Goal: Information Seeking & Learning: Learn about a topic

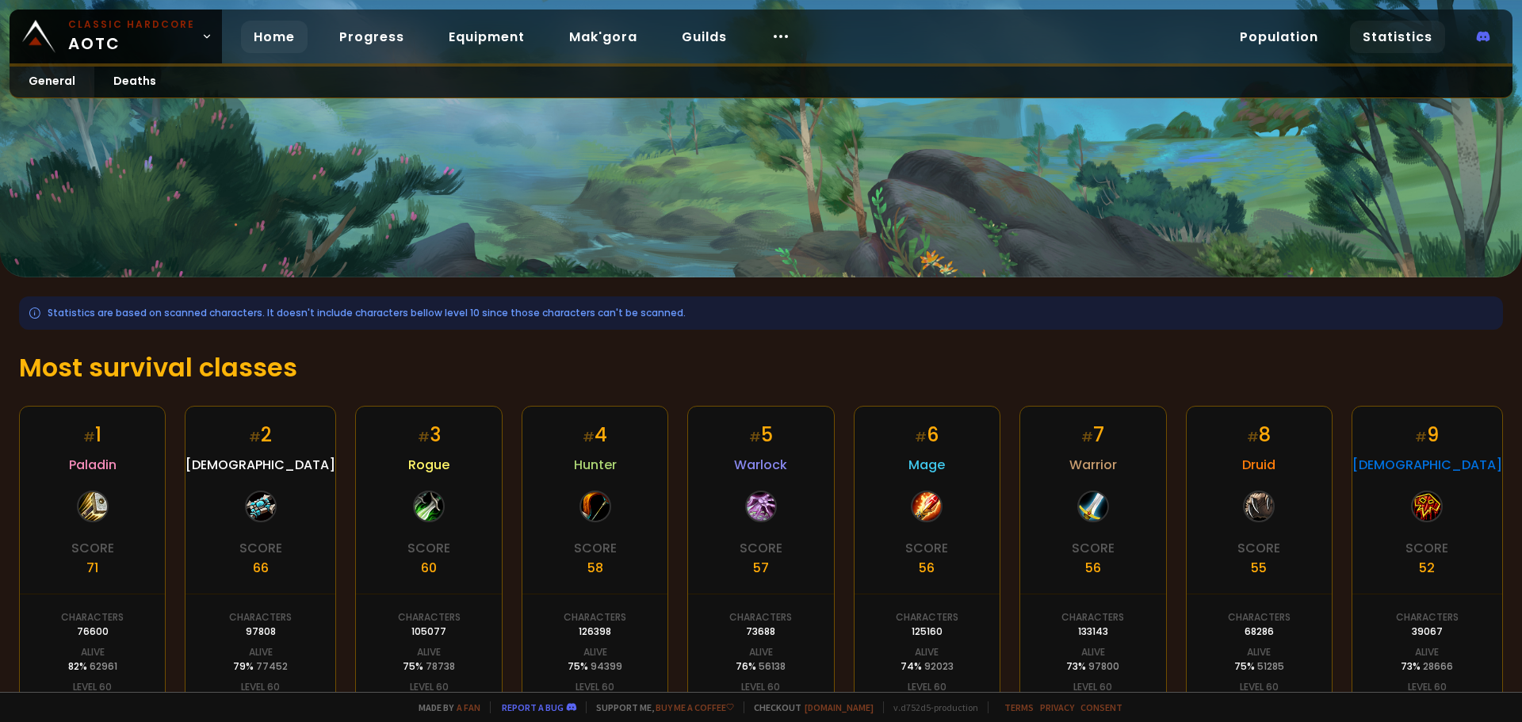
click at [292, 35] on link "Home" at bounding box center [274, 37] width 67 height 32
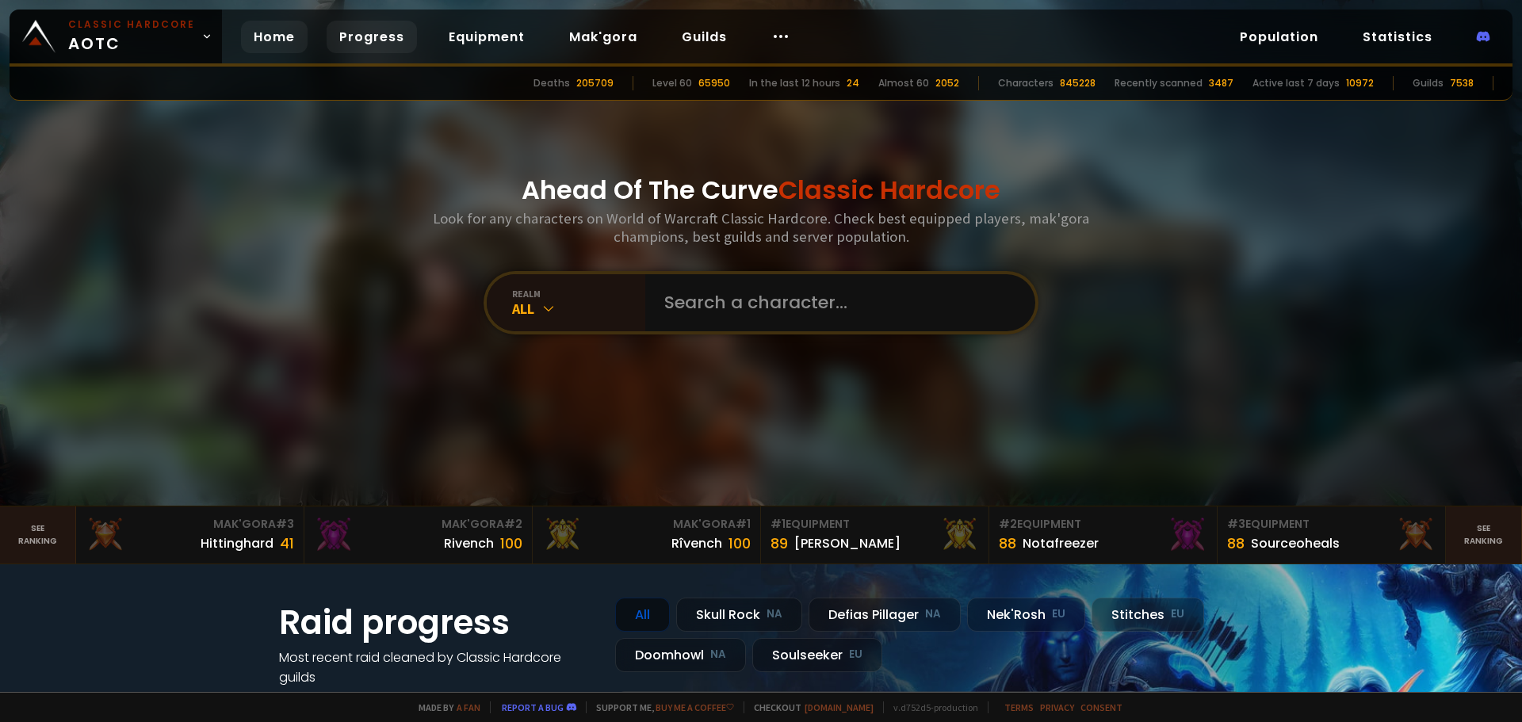
click at [384, 27] on link "Progress" at bounding box center [372, 37] width 90 height 32
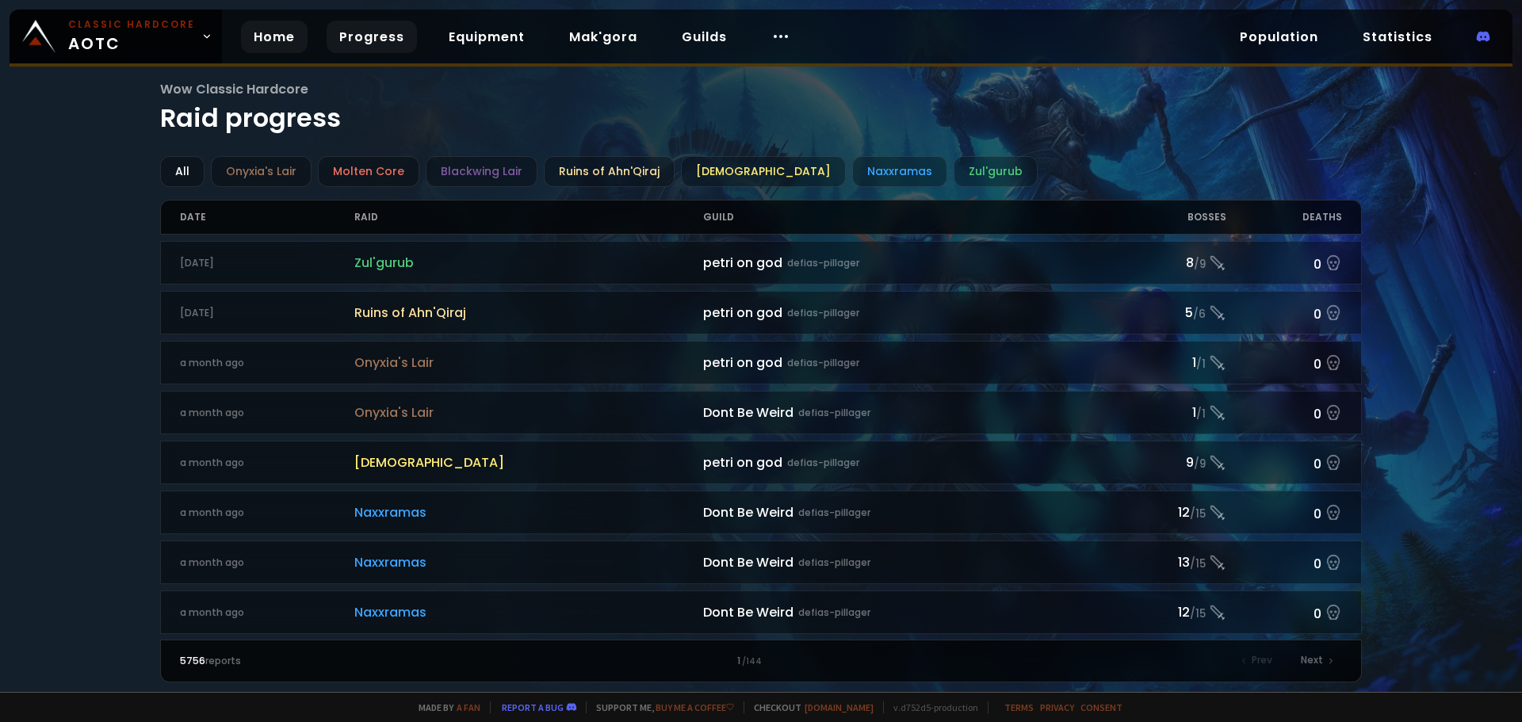
click at [270, 39] on link "Home" at bounding box center [274, 37] width 67 height 32
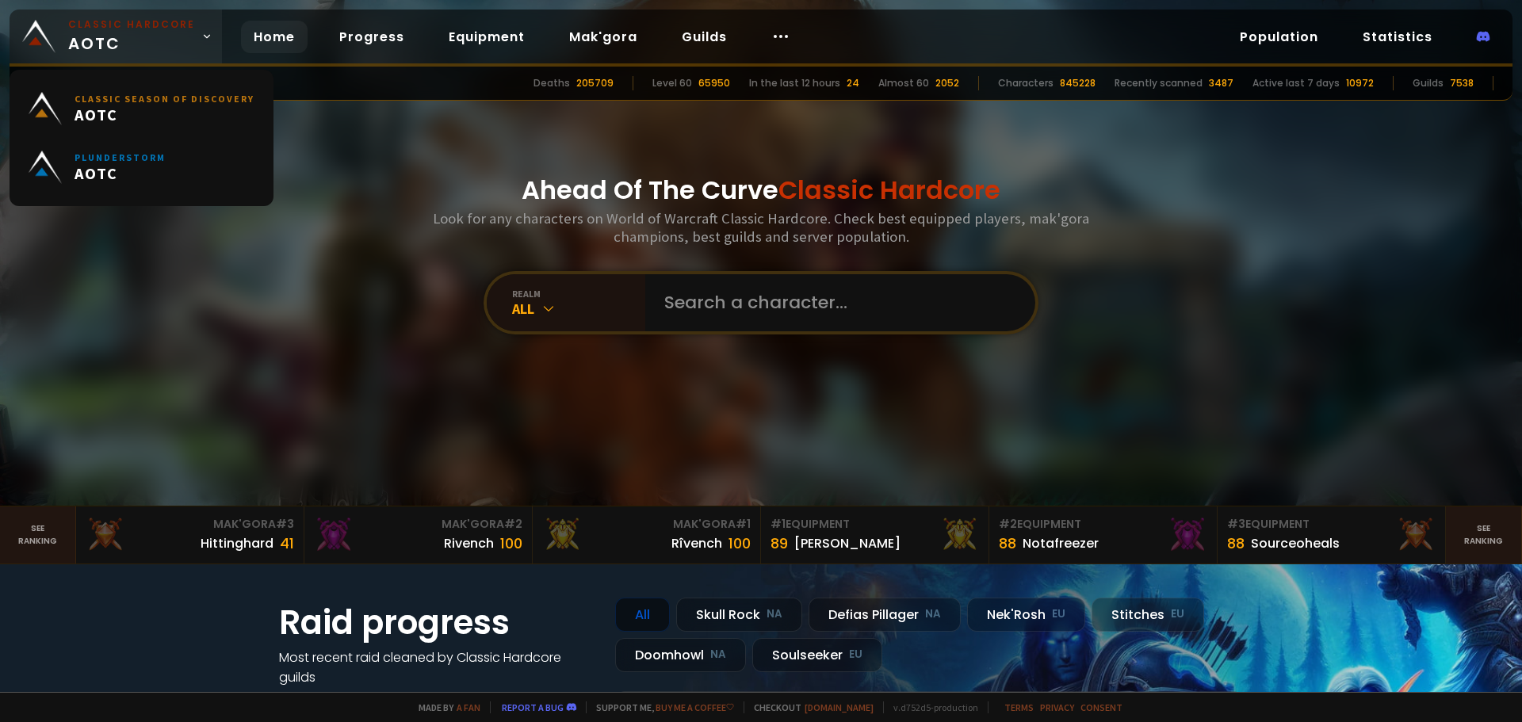
click at [124, 48] on span "Classic Hardcore AOTC" at bounding box center [131, 36] width 127 height 38
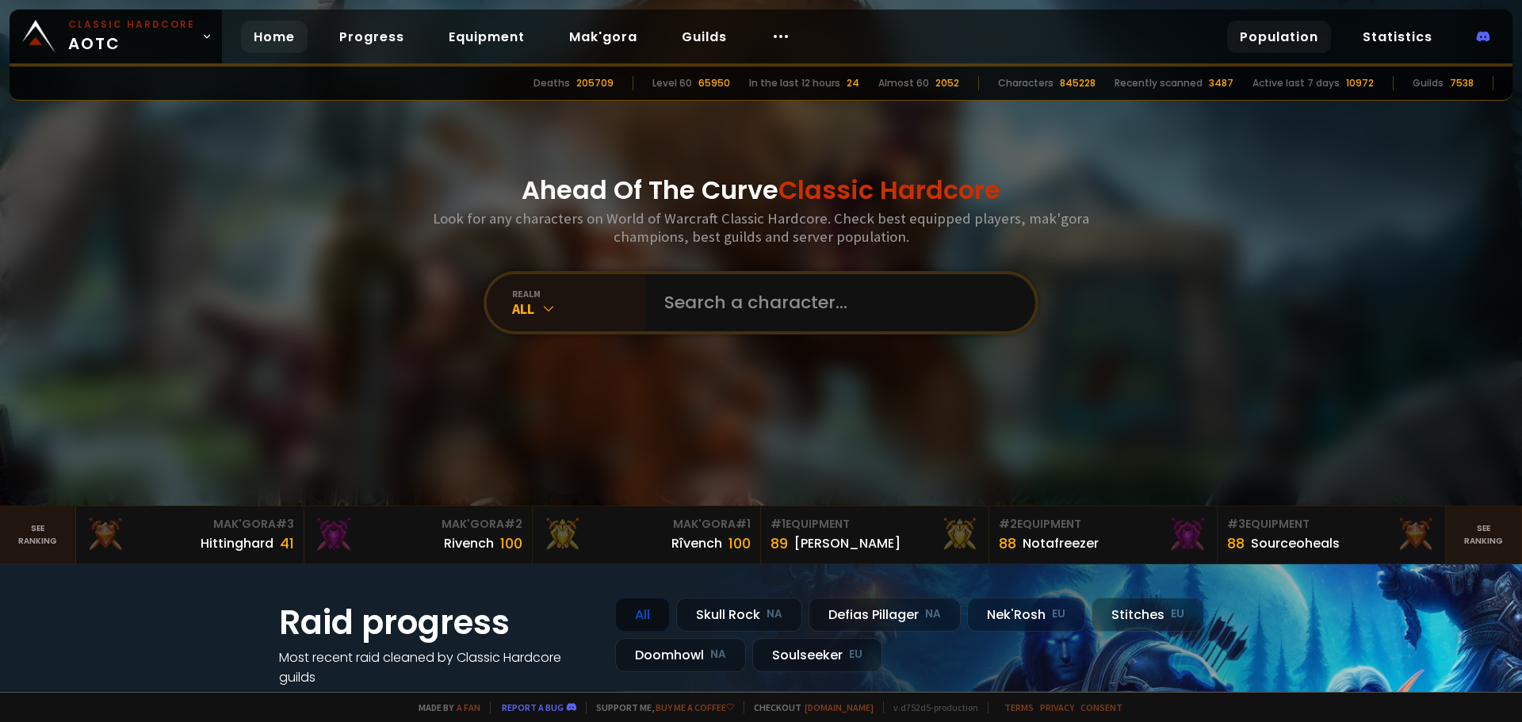
click at [1254, 32] on link "Population" at bounding box center [1279, 37] width 104 height 32
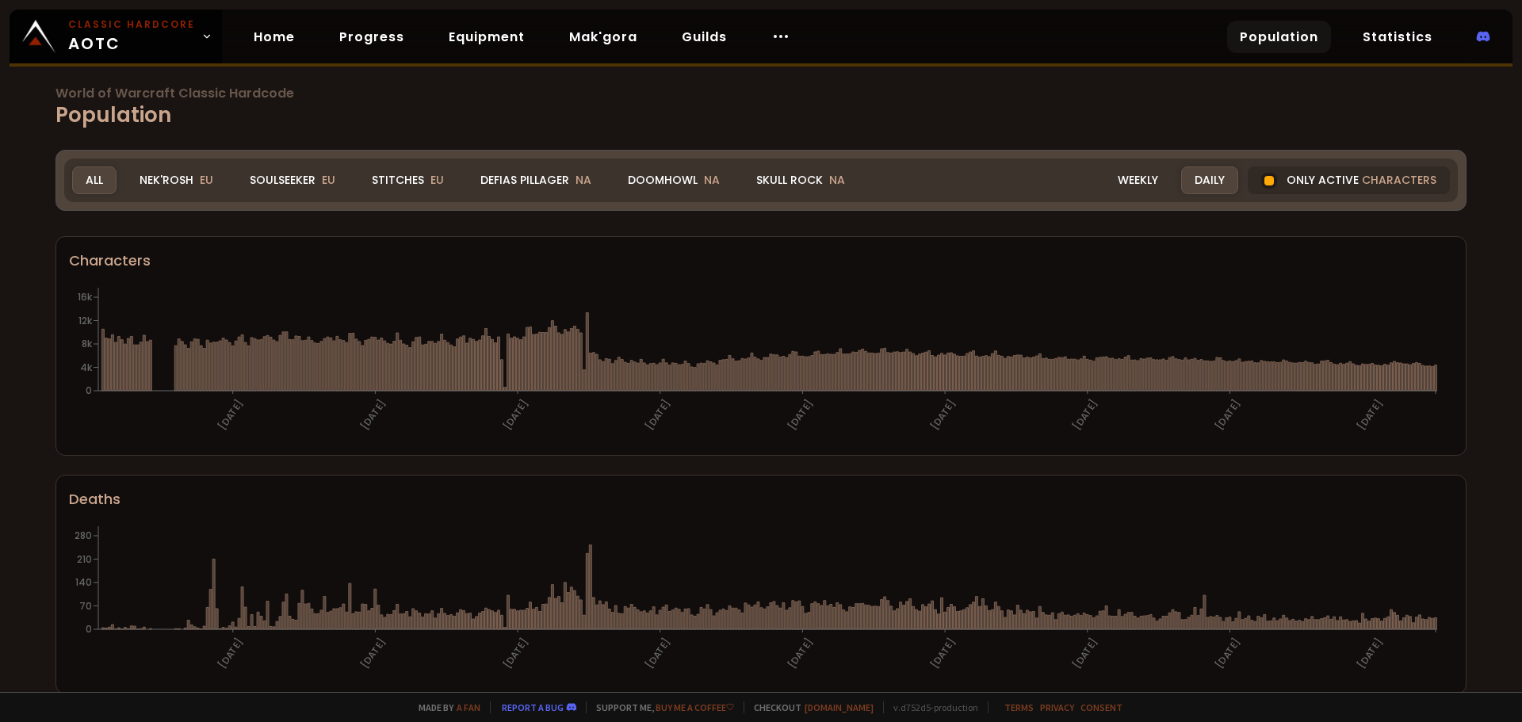
click at [282, 182] on div "Soulseeker EU" at bounding box center [292, 180] width 113 height 28
click at [282, 177] on div "Soulseeker EU" at bounding box center [292, 180] width 113 height 28
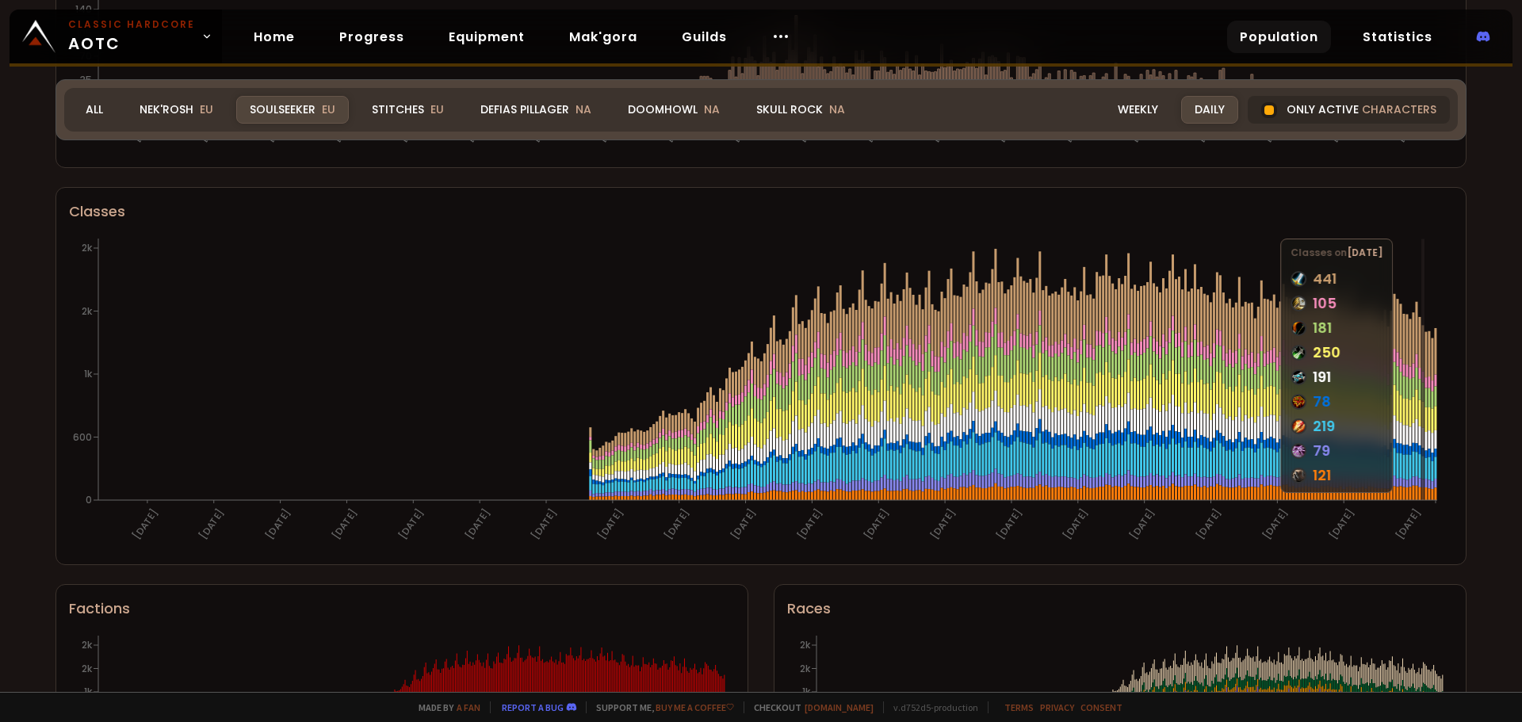
scroll to position [895, 0]
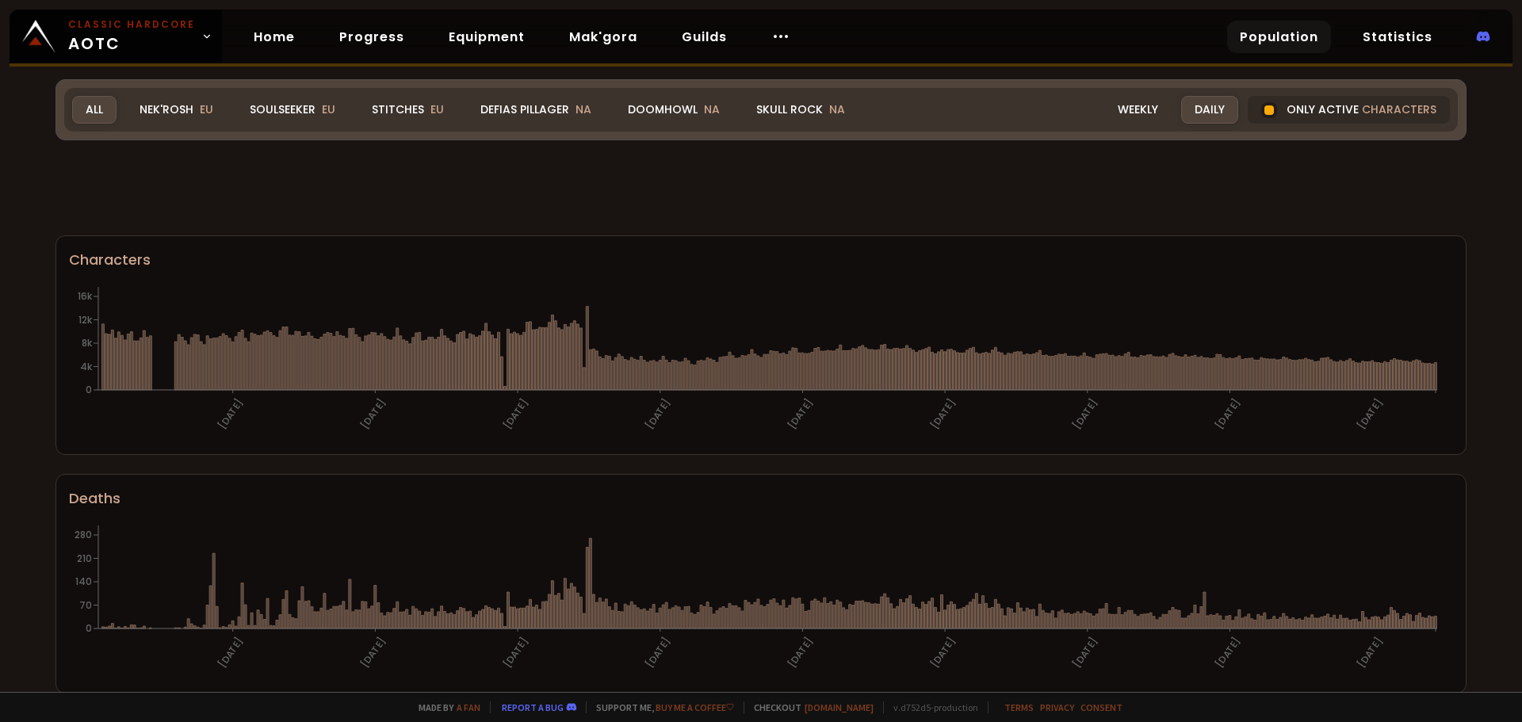
scroll to position [793, 0]
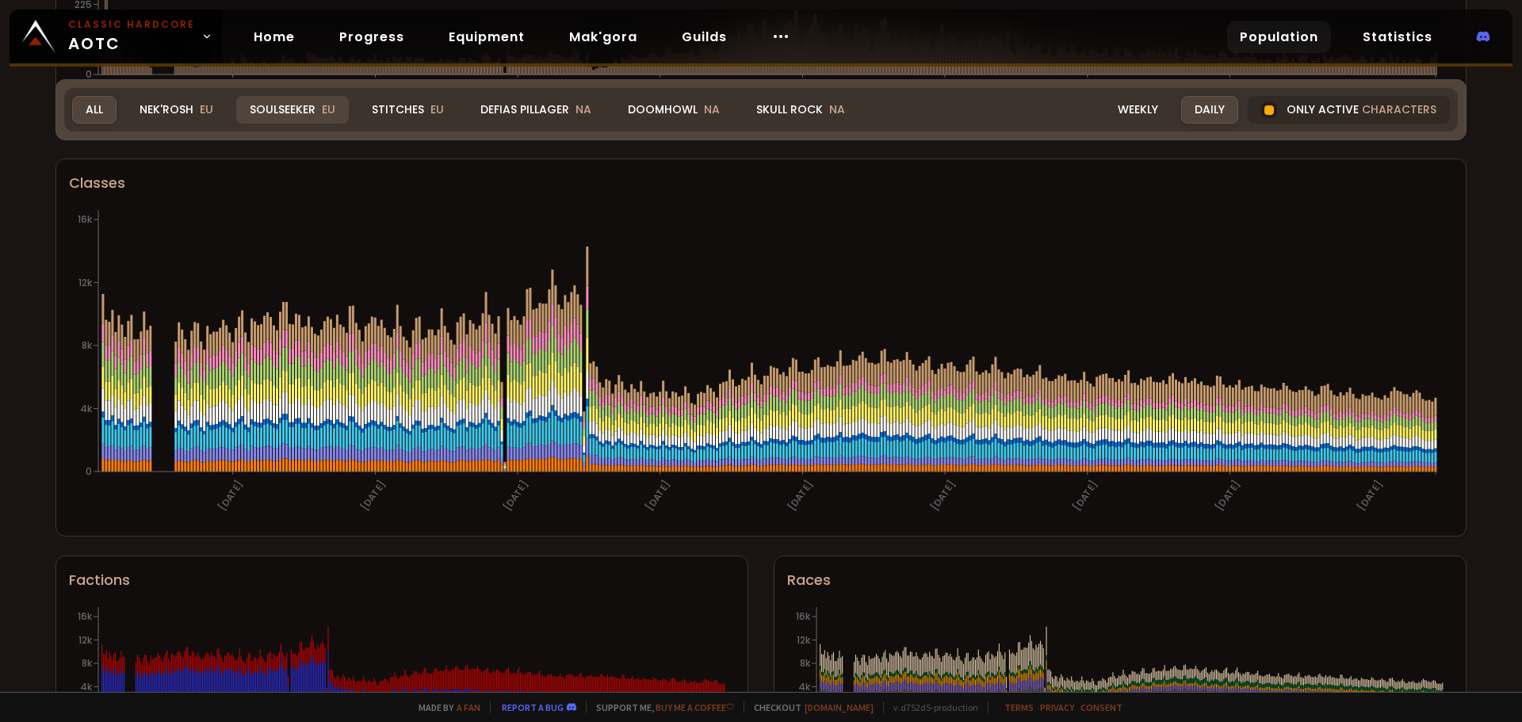
click at [275, 112] on div "Soulseeker EU" at bounding box center [292, 110] width 113 height 28
